Goal: Task Accomplishment & Management: Manage account settings

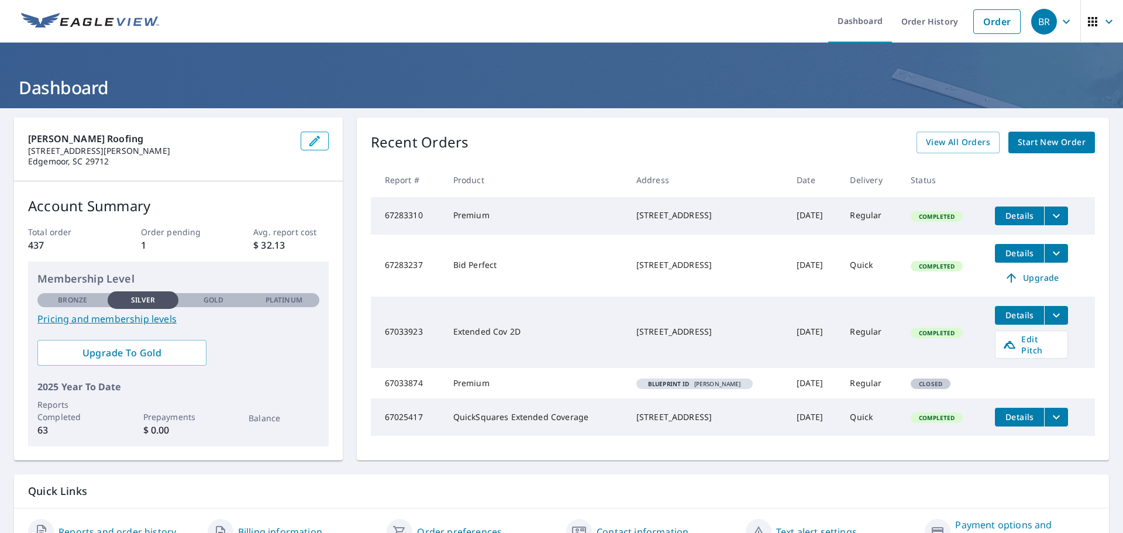
click at [1062, 21] on icon "button" at bounding box center [1065, 21] width 7 height 4
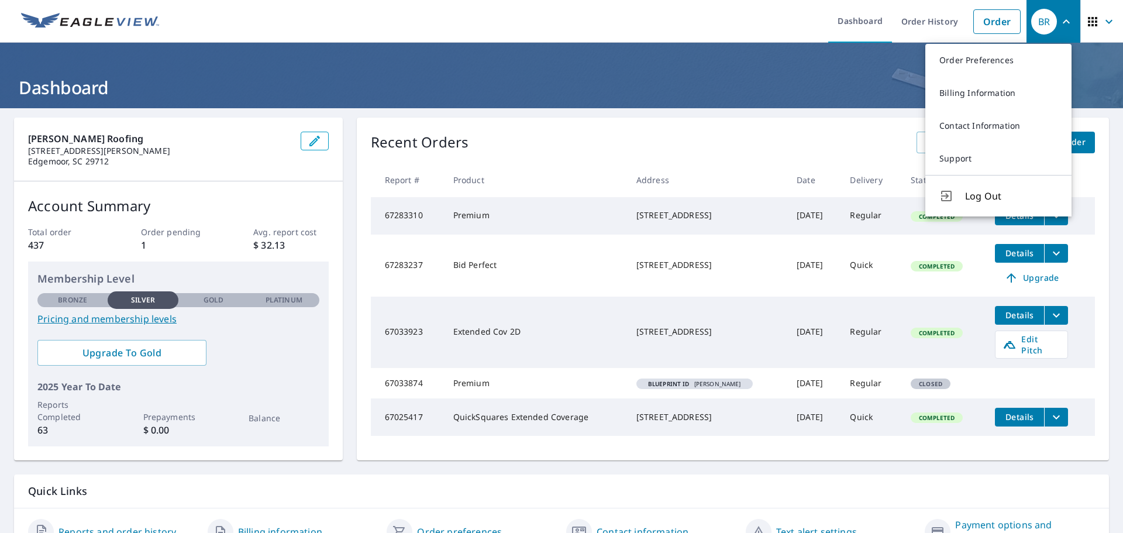
click at [1087, 19] on icon "button" at bounding box center [1091, 21] width 9 height 9
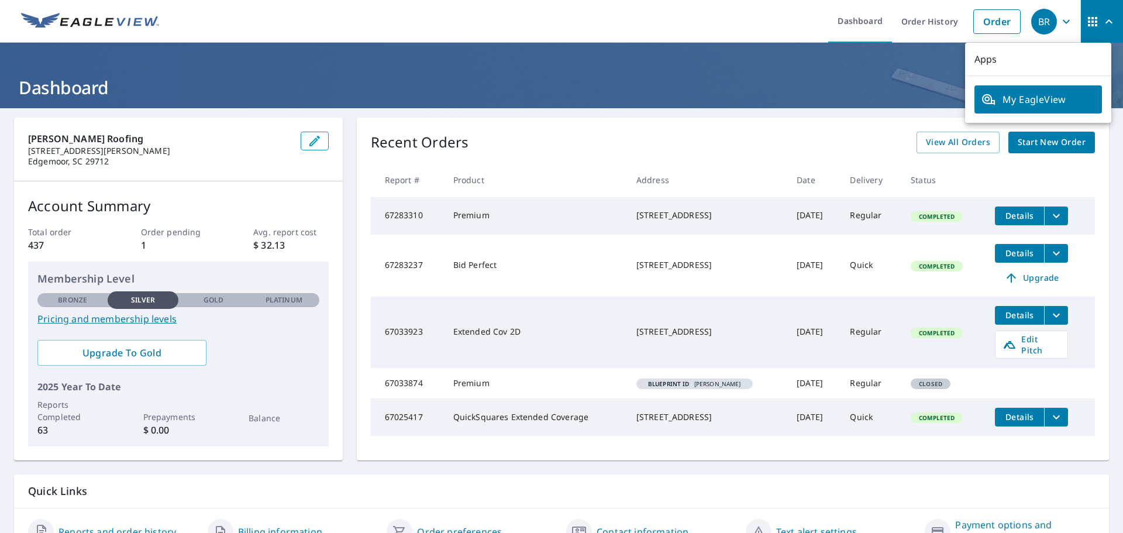
click at [1030, 96] on span "My EagleView" at bounding box center [1037, 99] width 113 height 14
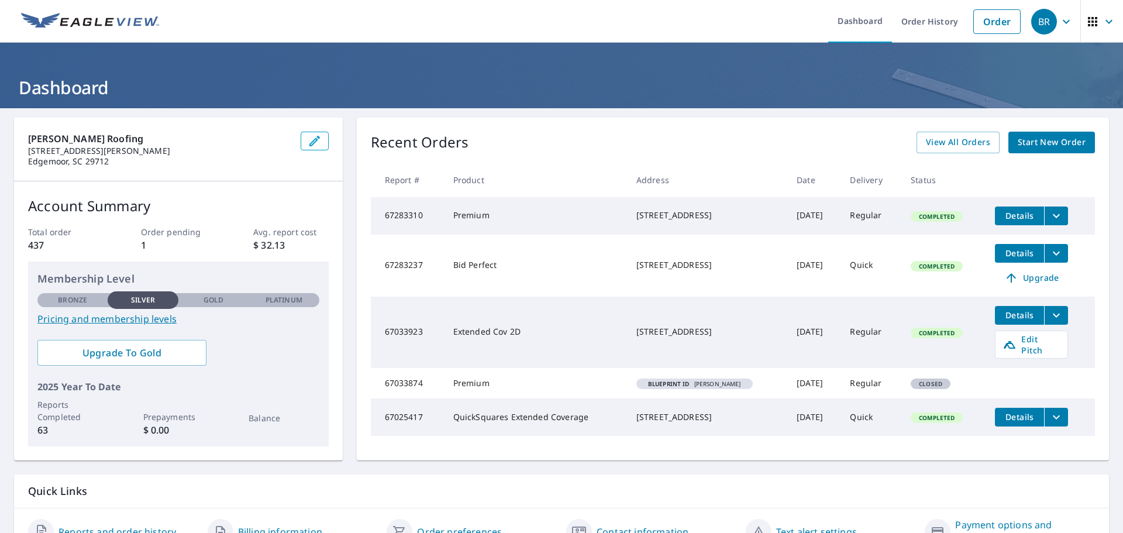
click at [1105, 20] on icon "button" at bounding box center [1108, 21] width 7 height 4
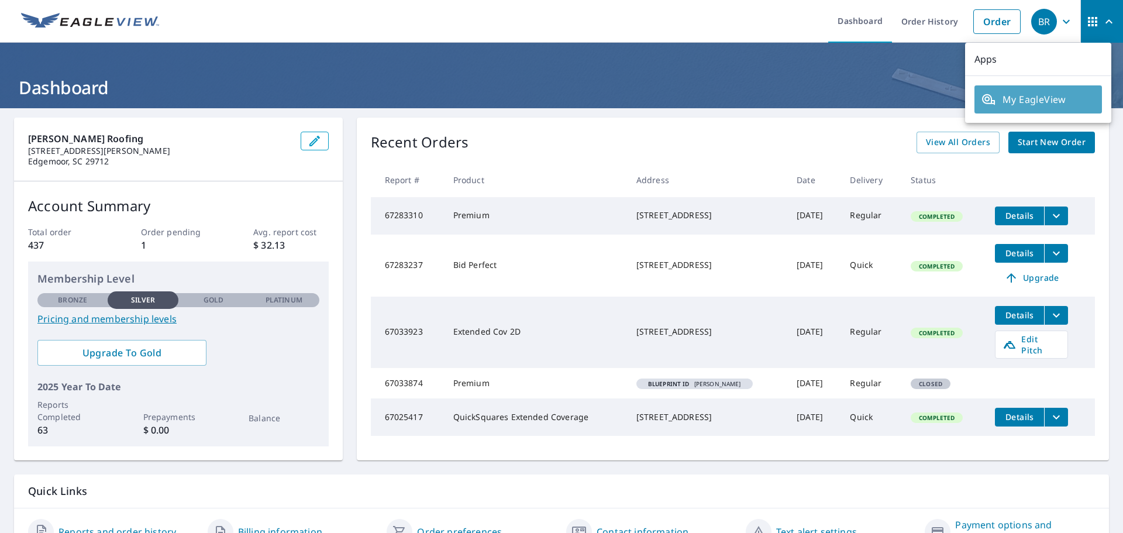
click at [1060, 99] on span "My EagleView" at bounding box center [1037, 99] width 113 height 14
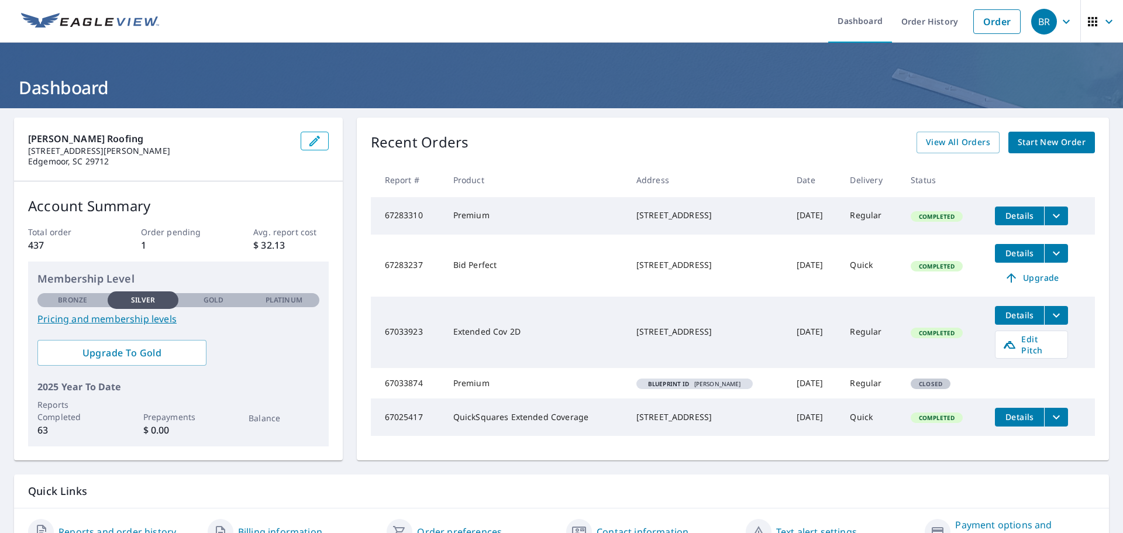
click at [319, 137] on button "button" at bounding box center [315, 141] width 28 height 19
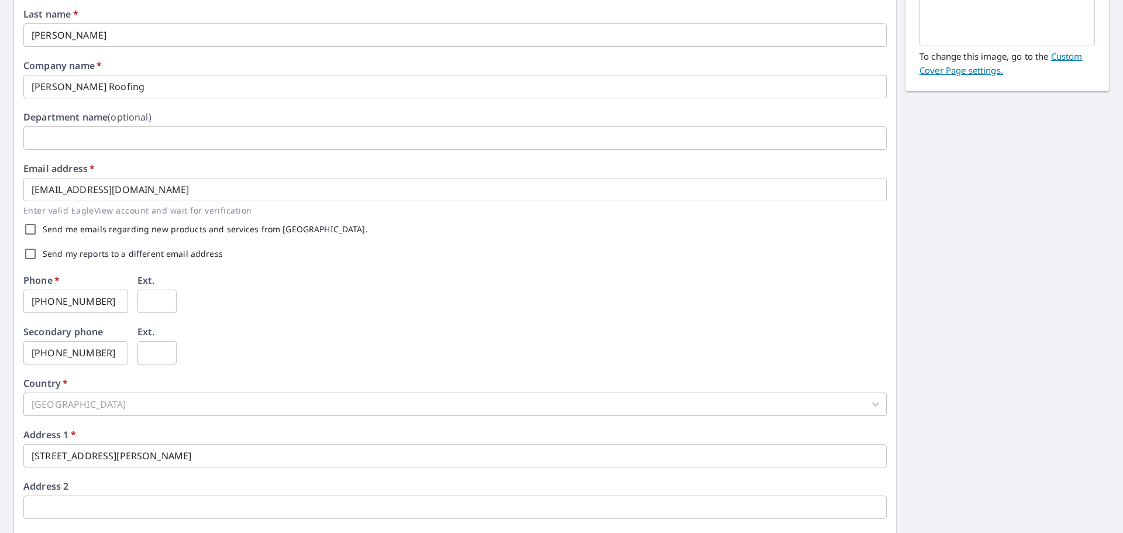
scroll to position [291, 0]
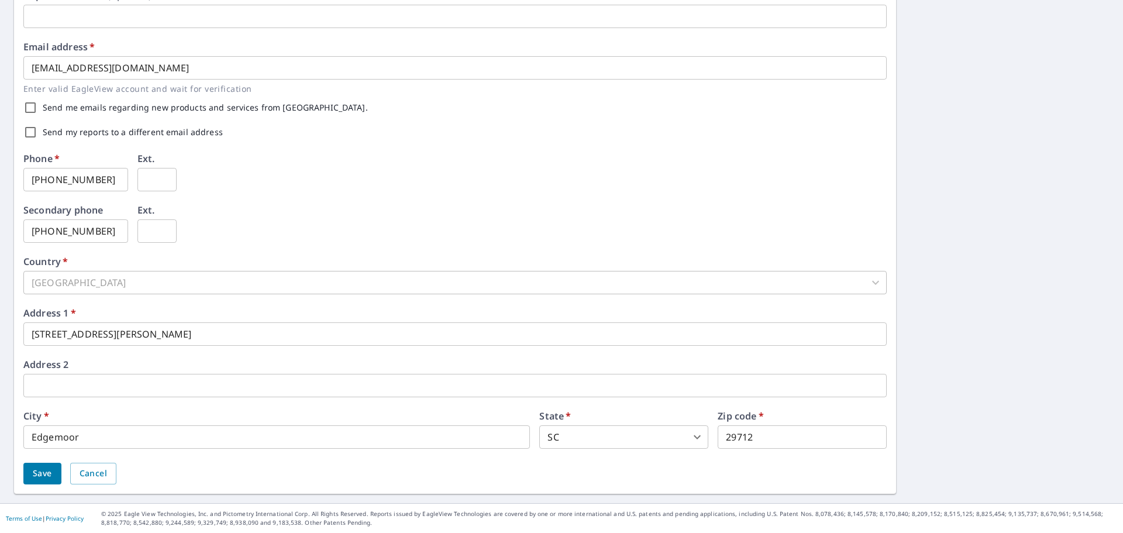
click at [55, 472] on button "Save" at bounding box center [42, 473] width 38 height 22
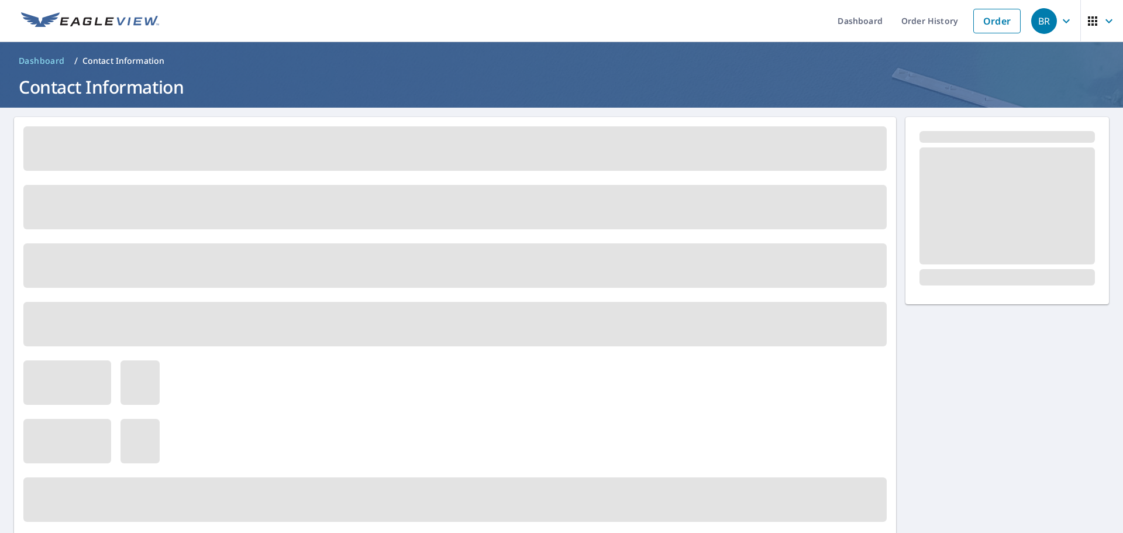
scroll to position [0, 0]
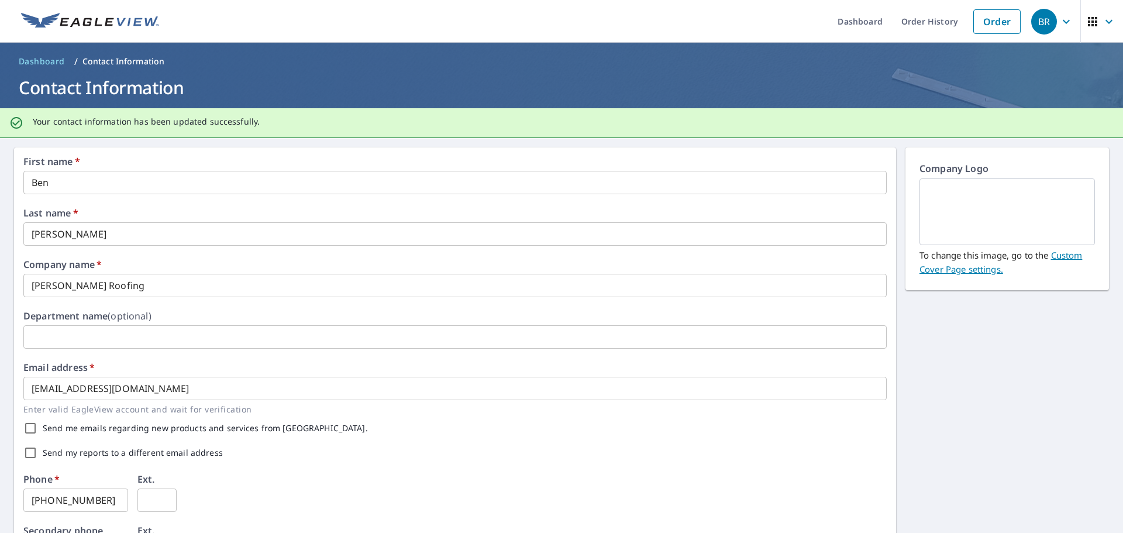
click at [1101, 22] on icon "button" at bounding box center [1108, 22] width 14 height 14
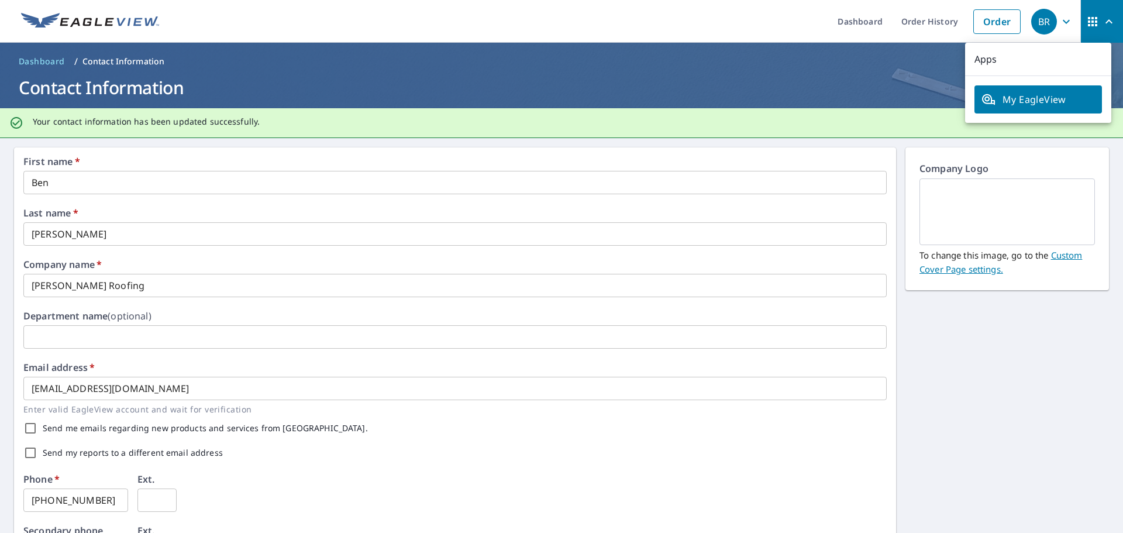
click at [761, 22] on ul "Dashboard Order History Order" at bounding box center [596, 21] width 860 height 43
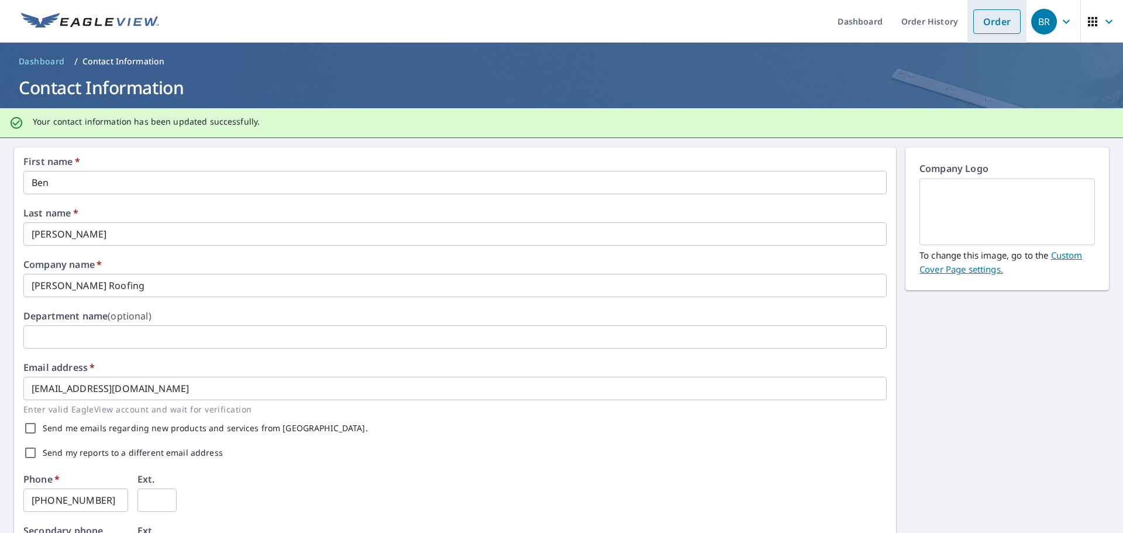
click at [990, 19] on link "Order" at bounding box center [996, 21] width 47 height 25
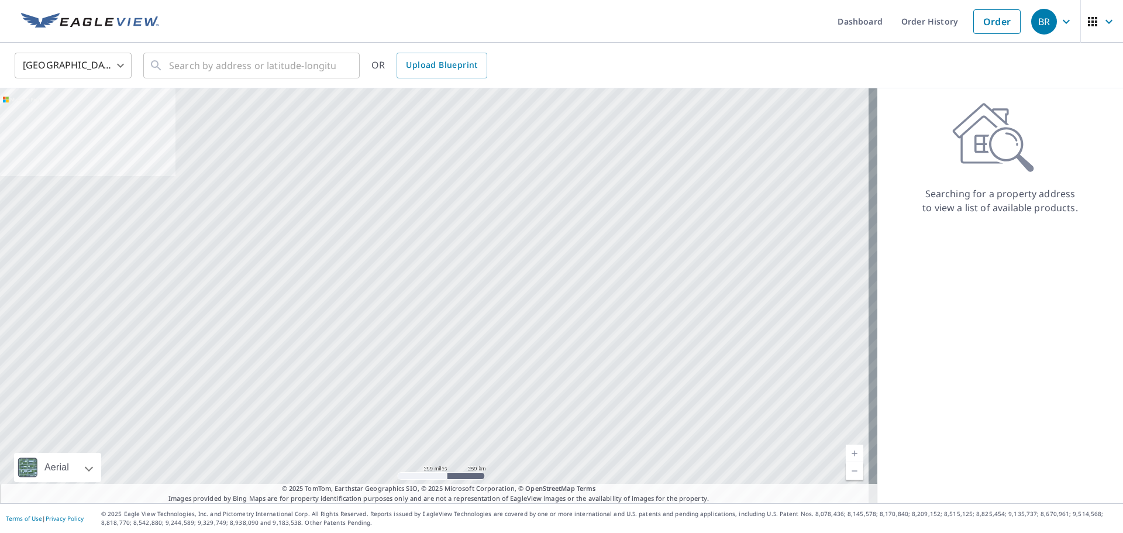
click at [672, 18] on ul "Dashboard Order History Order" at bounding box center [596, 21] width 860 height 43
click at [830, 19] on link "Dashboard" at bounding box center [860, 21] width 64 height 43
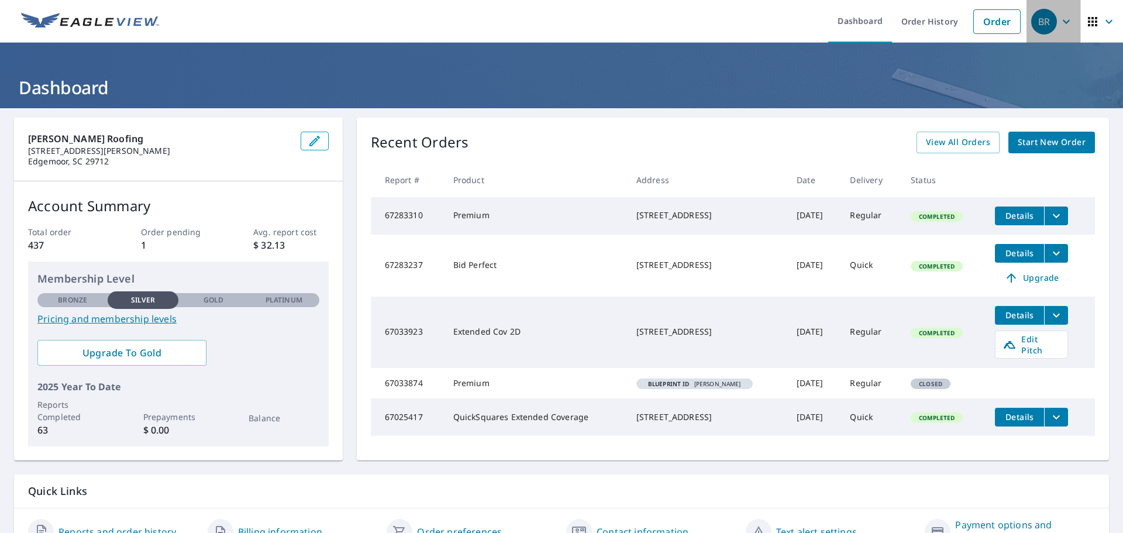
click at [1041, 23] on div "BR" at bounding box center [1044, 22] width 26 height 26
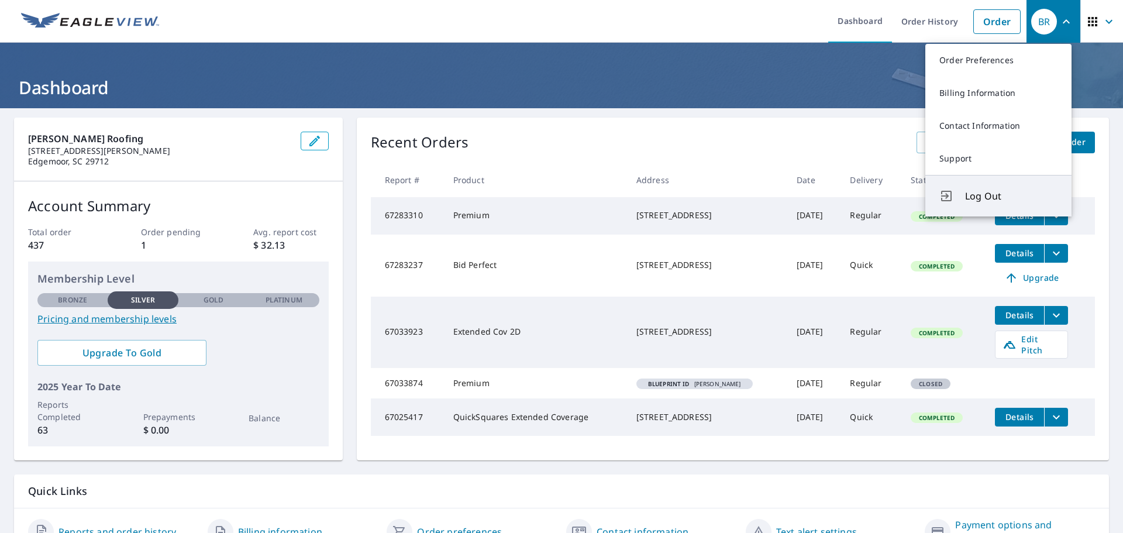
click at [987, 197] on span "Log Out" at bounding box center [1011, 196] width 92 height 14
